Goal: Task Accomplishment & Management: Complete application form

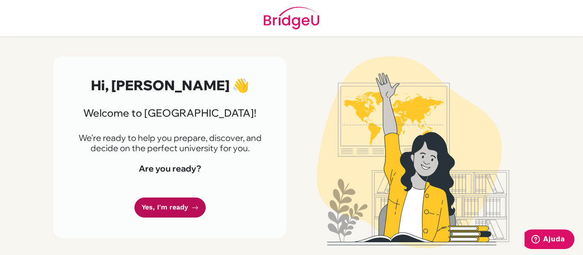
click at [179, 198] on link "Yes, I'm ready" at bounding box center [169, 208] width 71 height 20
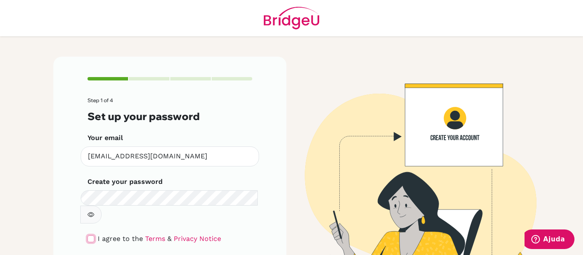
click at [87, 236] on input "checkbox" at bounding box center [90, 239] width 7 height 7
checkbox input "true"
